Goal: Task Accomplishment & Management: Manage account settings

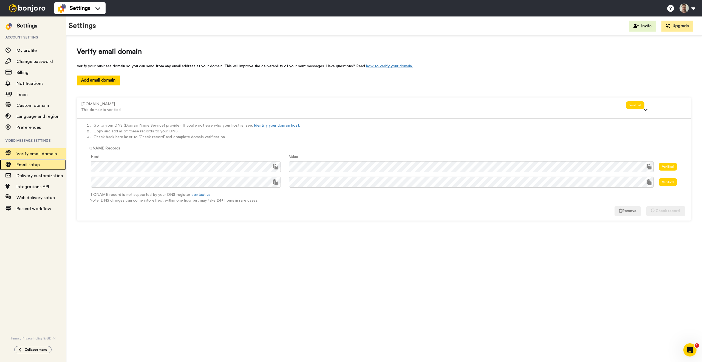
click at [36, 165] on span "Email setup" at bounding box center [27, 164] width 23 height 4
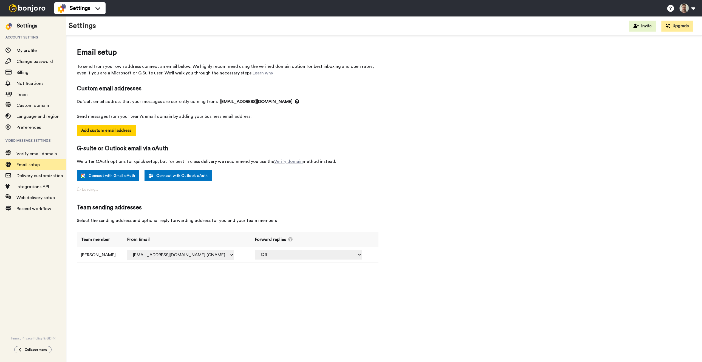
select select "163535"
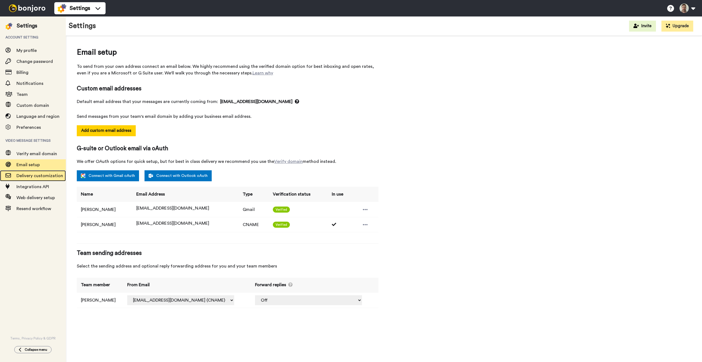
click at [35, 176] on span "Delivery customization" at bounding box center [39, 175] width 47 height 4
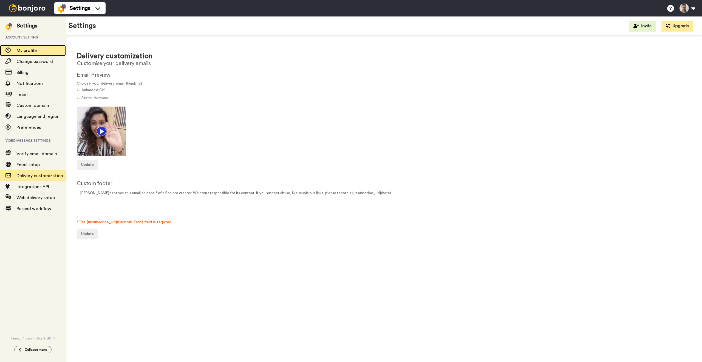
click at [25, 50] on span "My profile" at bounding box center [26, 50] width 20 height 4
